Goal: Register for event/course

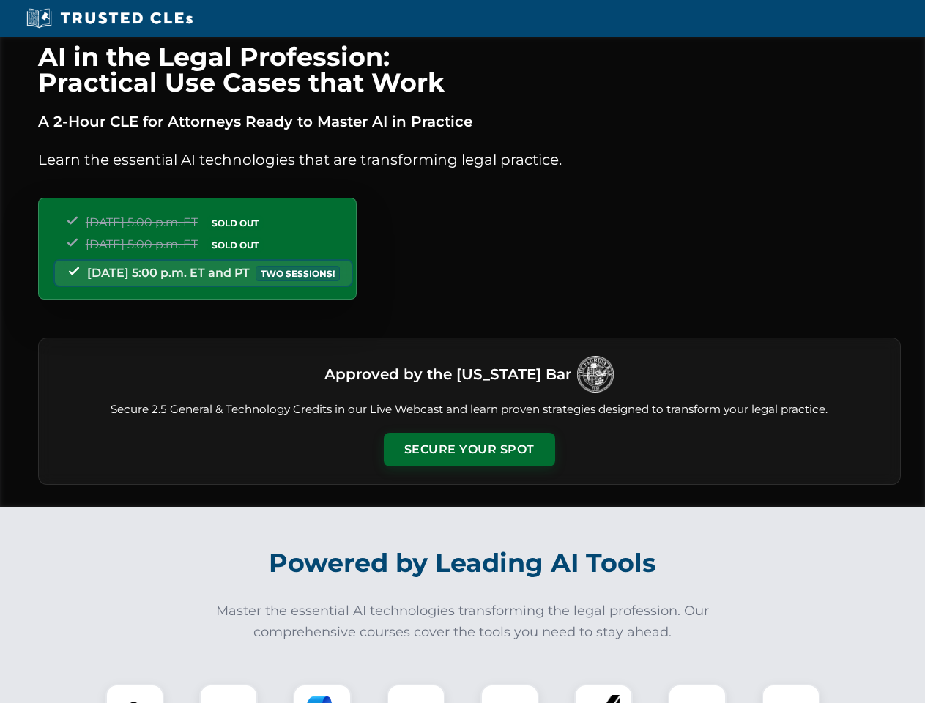
click at [469, 449] on button "Secure Your Spot" at bounding box center [469, 450] width 171 height 34
click at [135, 693] on img at bounding box center [134, 713] width 42 height 42
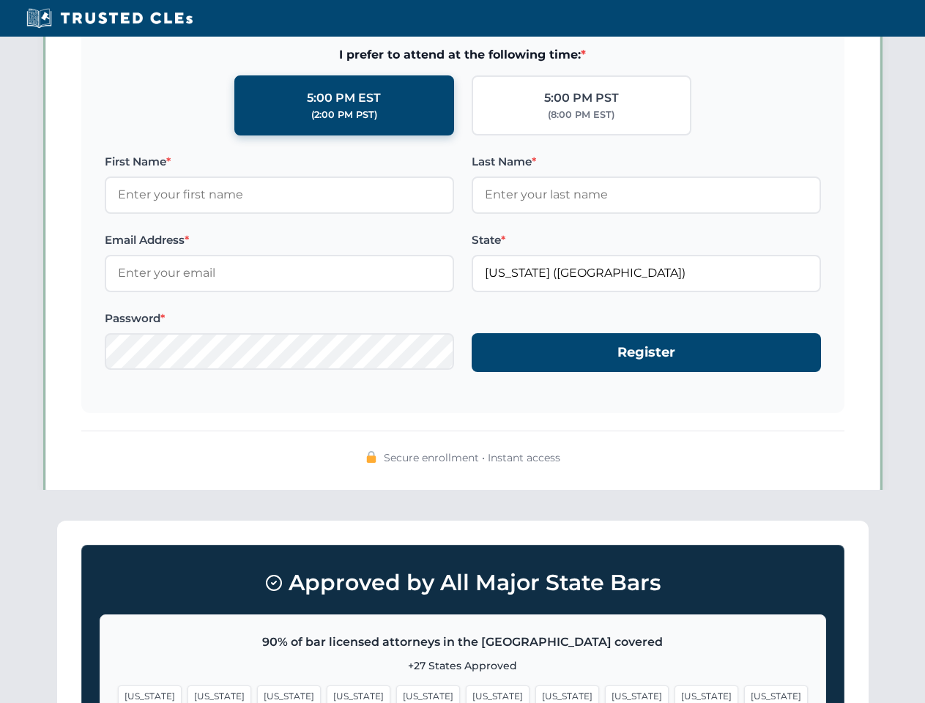
click at [535, 693] on span "[US_STATE]" at bounding box center [567, 695] width 64 height 21
click at [674, 693] on span "[US_STATE]" at bounding box center [706, 695] width 64 height 21
